Goal: Information Seeking & Learning: Learn about a topic

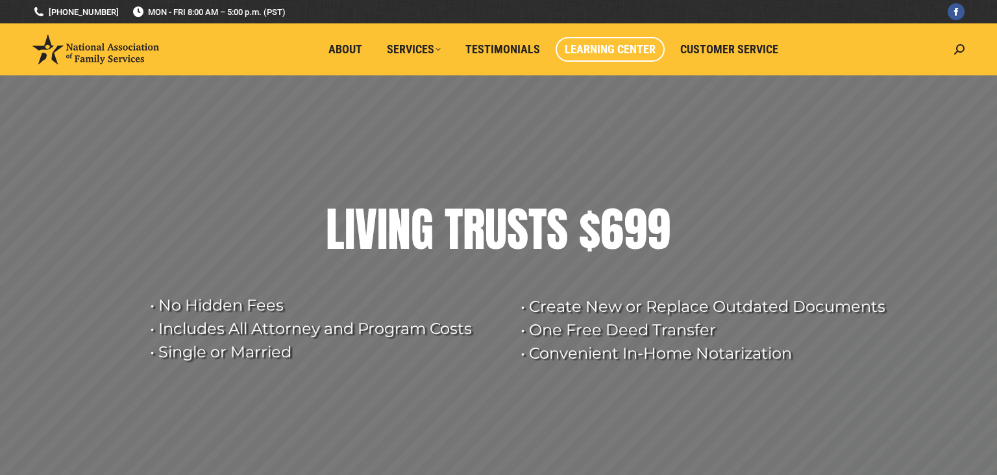
click at [624, 47] on span "Learning Center" at bounding box center [610, 49] width 91 height 14
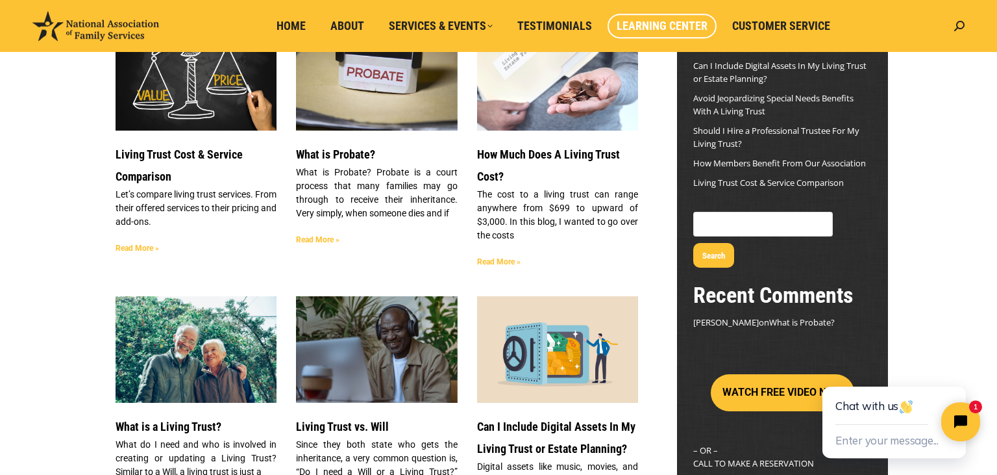
scroll to position [125, 0]
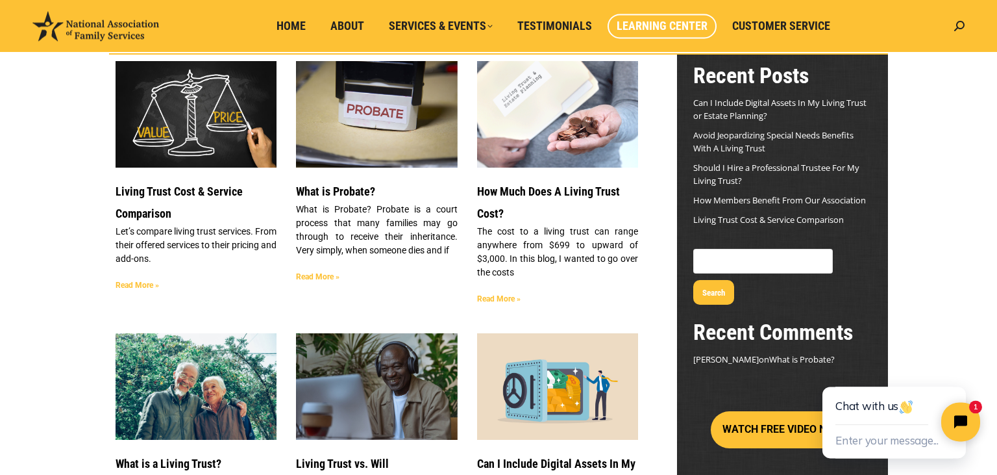
click at [238, 375] on img at bounding box center [196, 386] width 163 height 108
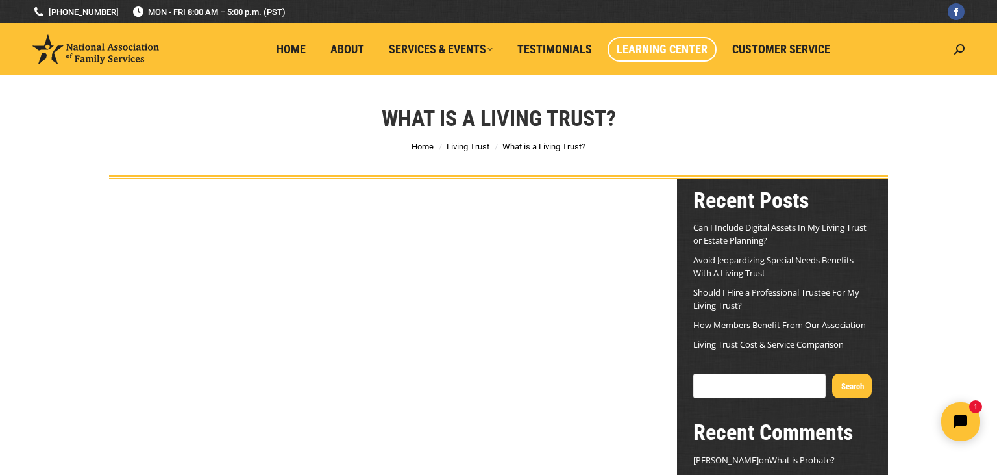
click at [652, 45] on span "Learning Center" at bounding box center [662, 49] width 91 height 14
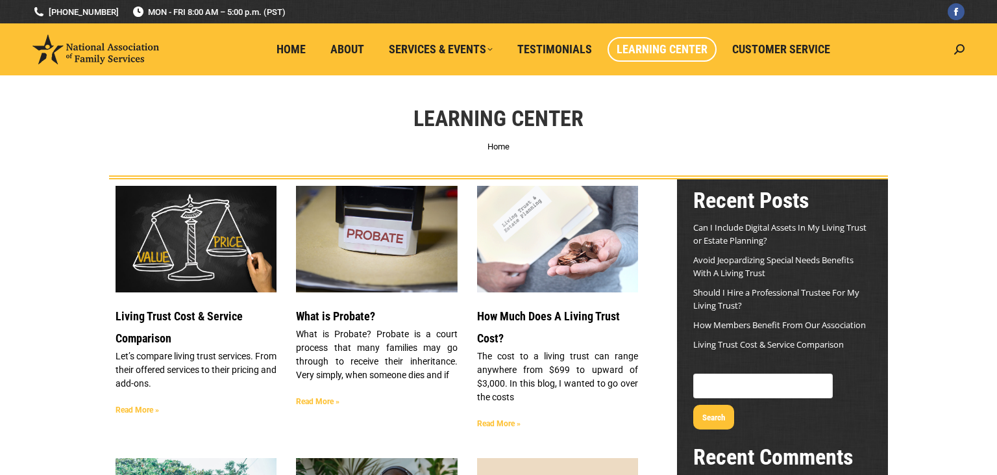
click at [188, 309] on h3 "Living Trust Cost & Service Comparison" at bounding box center [196, 327] width 161 height 44
click at [151, 409] on link "Read More »" at bounding box center [137, 409] width 43 height 9
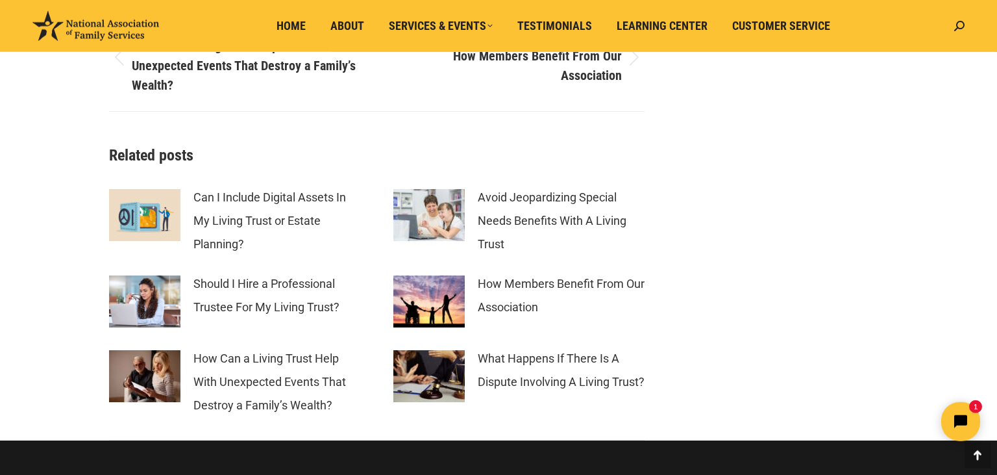
scroll to position [5642, 0]
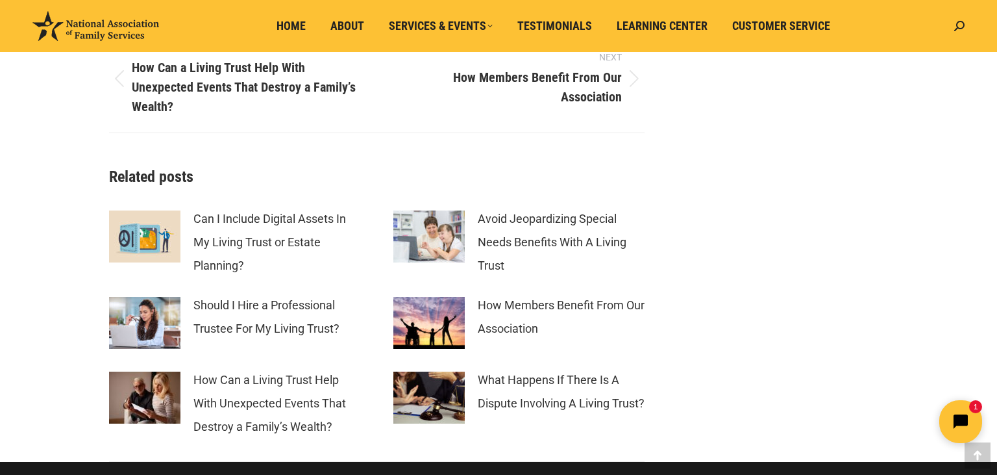
click at [952, 428] on button "Open chat widget" at bounding box center [960, 421] width 43 height 43
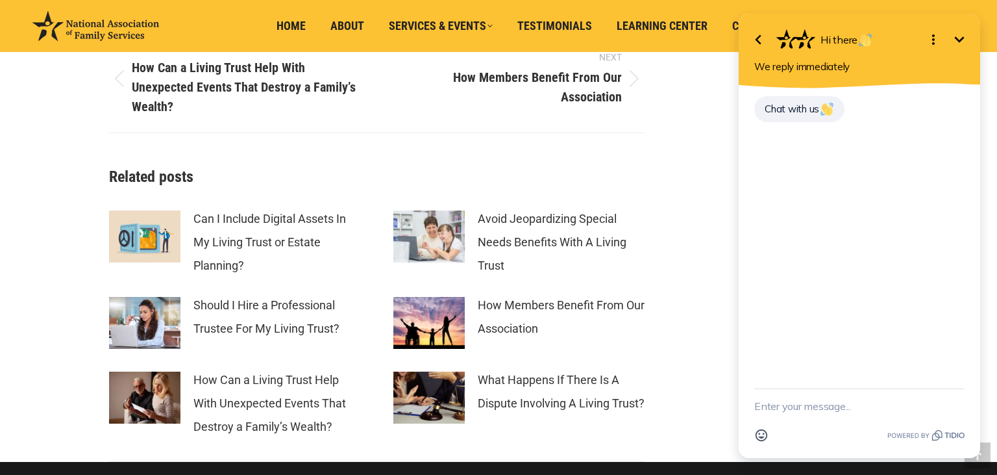
click at [954, 40] on icon "Minimize" at bounding box center [960, 40] width 16 height 16
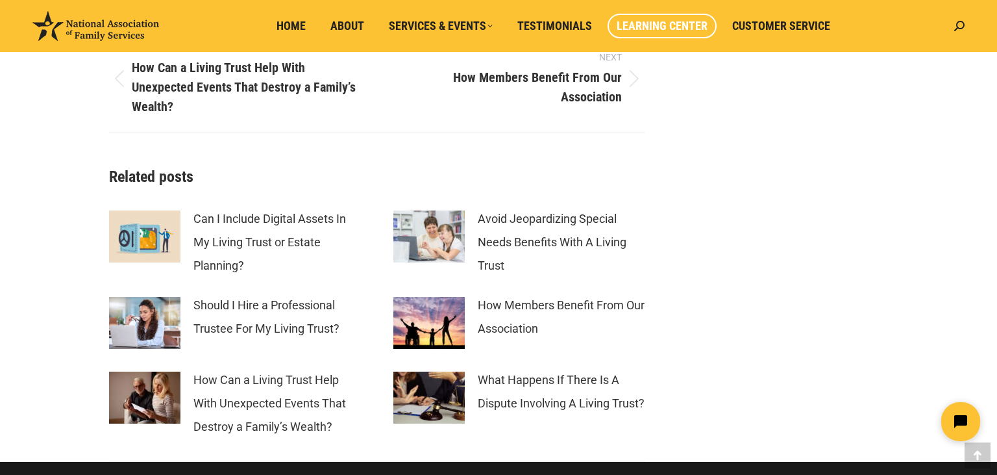
click at [648, 29] on span "Learning Center" at bounding box center [662, 26] width 91 height 14
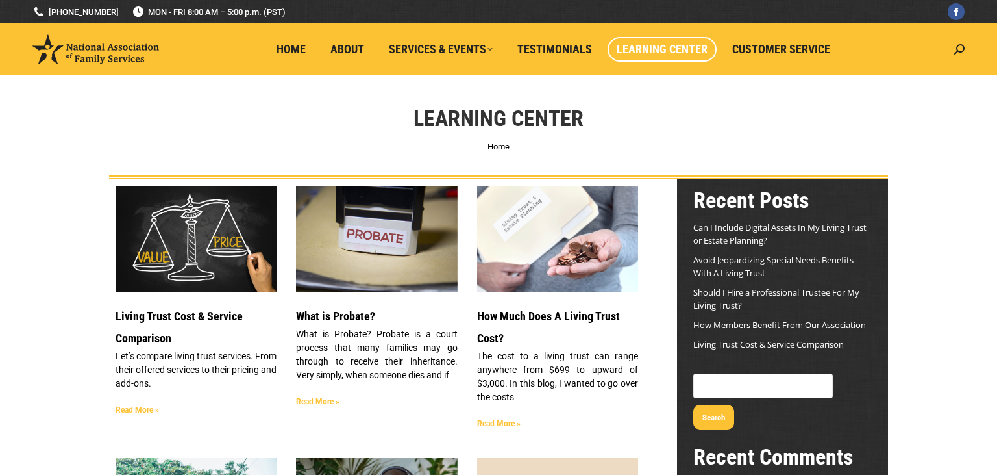
click at [225, 240] on img at bounding box center [196, 239] width 163 height 108
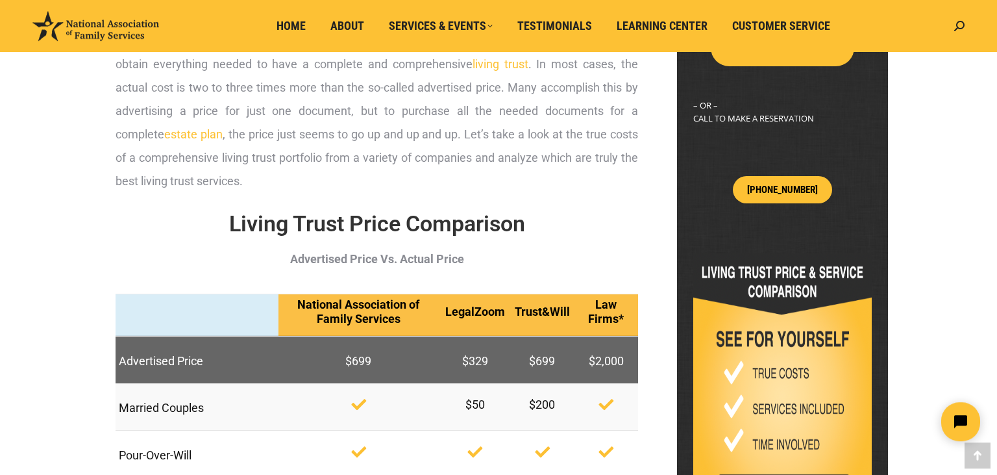
scroll to position [499, 0]
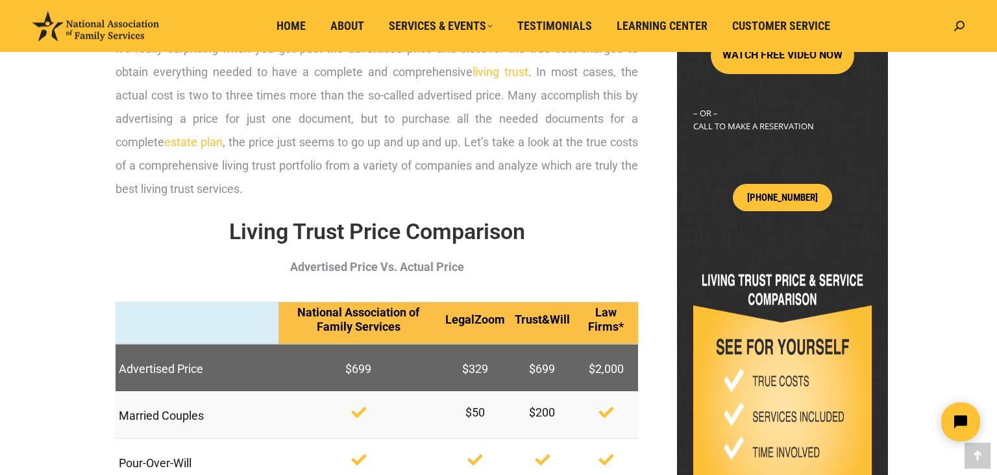
click at [164, 141] on link "estate plan" at bounding box center [193, 142] width 58 height 14
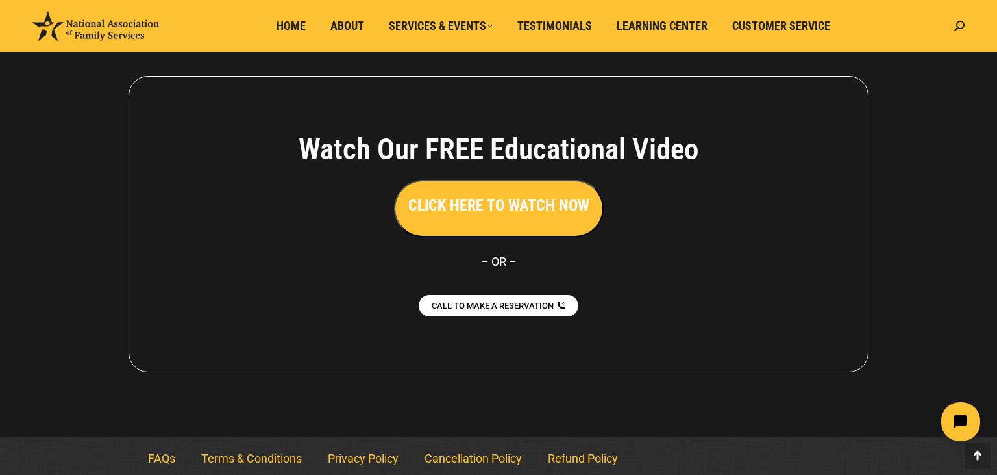
scroll to position [2349, 0]
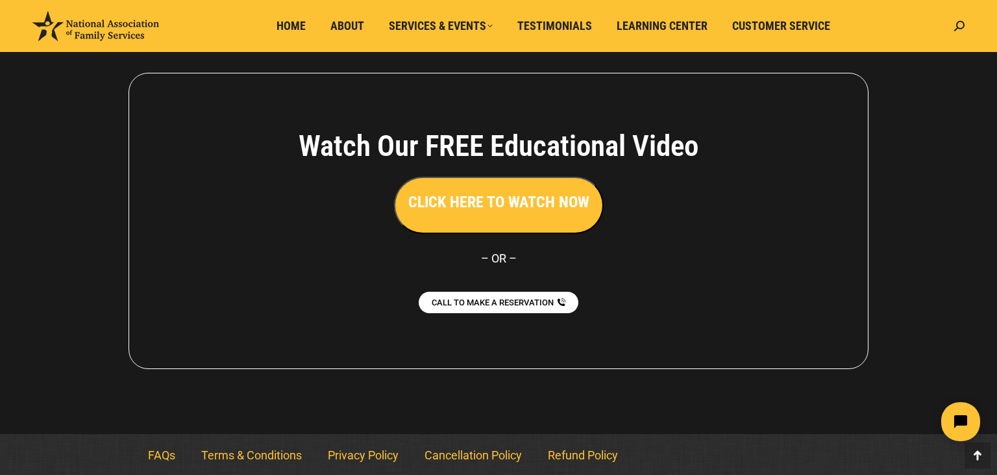
click at [505, 203] on h3 "CLICK HERE TO WATCH NOW" at bounding box center [498, 202] width 181 height 22
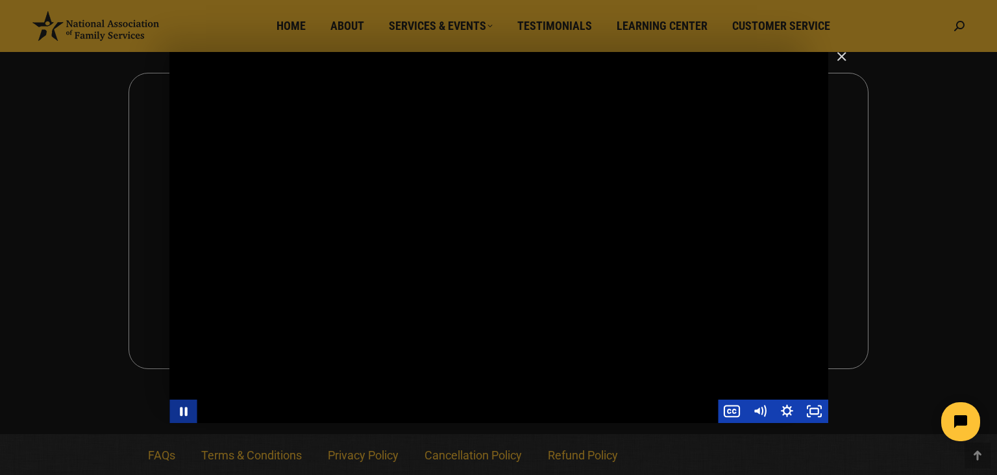
click at [181, 412] on icon "Pause" at bounding box center [184, 411] width 8 height 9
